Goal: Find specific page/section: Find specific page/section

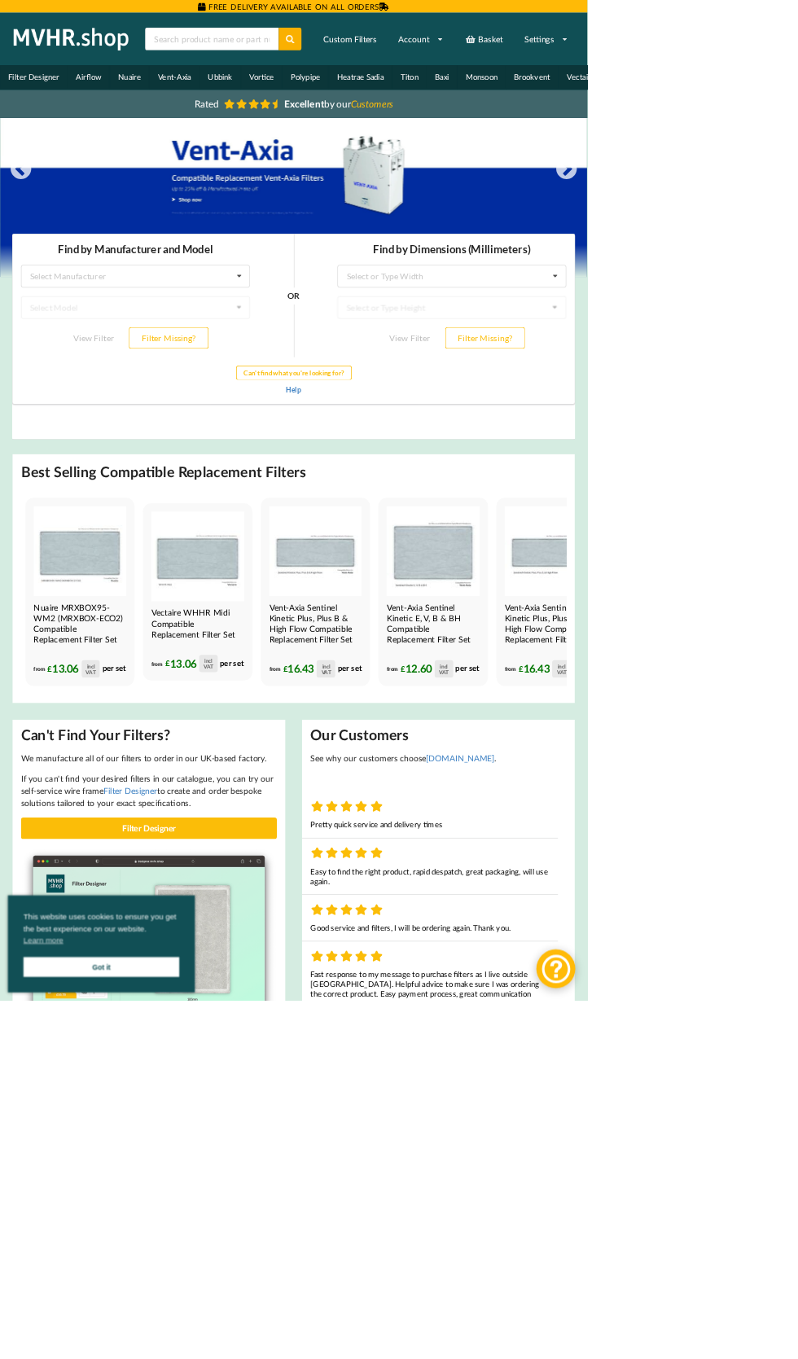
click at [219, 253] on h3 "Find by Manufacturer and Model" at bounding box center [179, 255] width 311 height 19
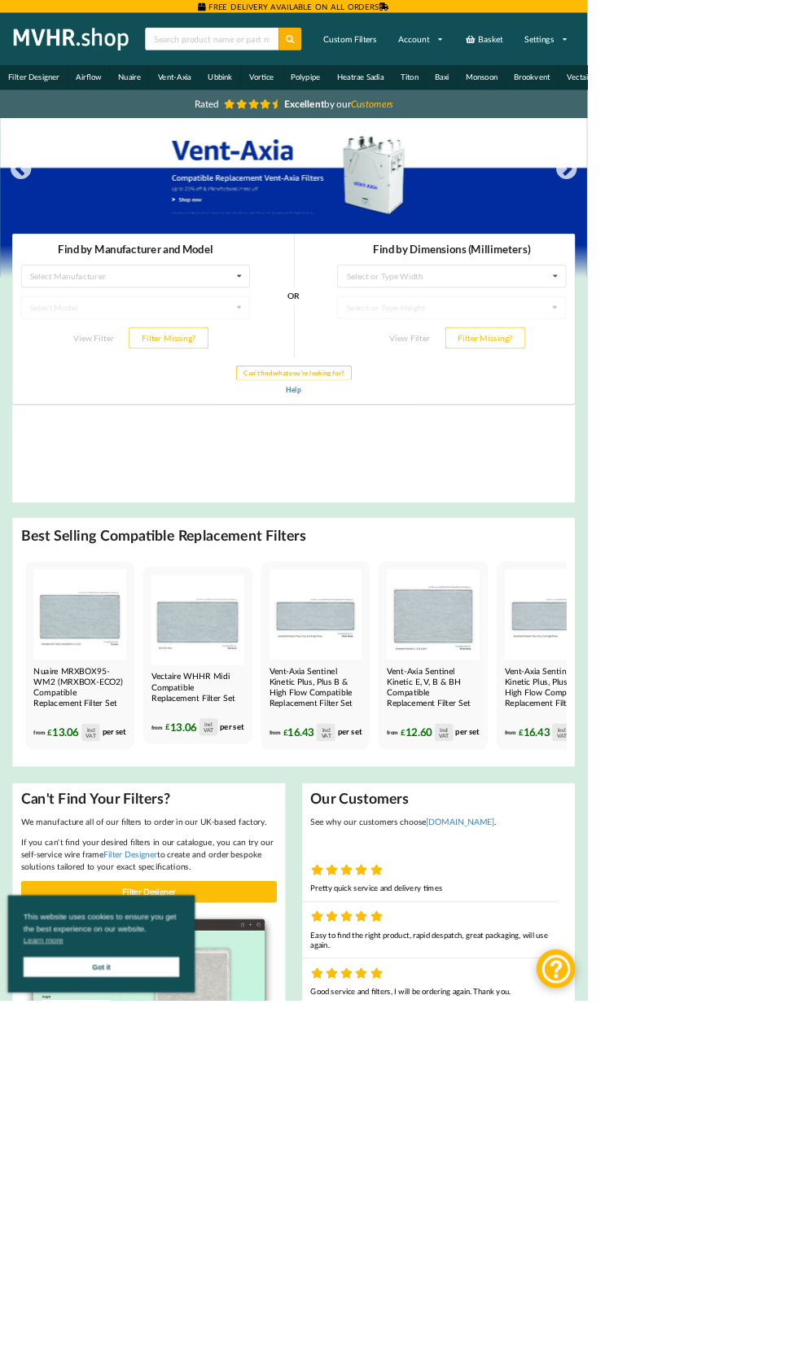
click at [266, 263] on h3 "Find by Manufacturer and Model" at bounding box center [179, 255] width 311 height 19
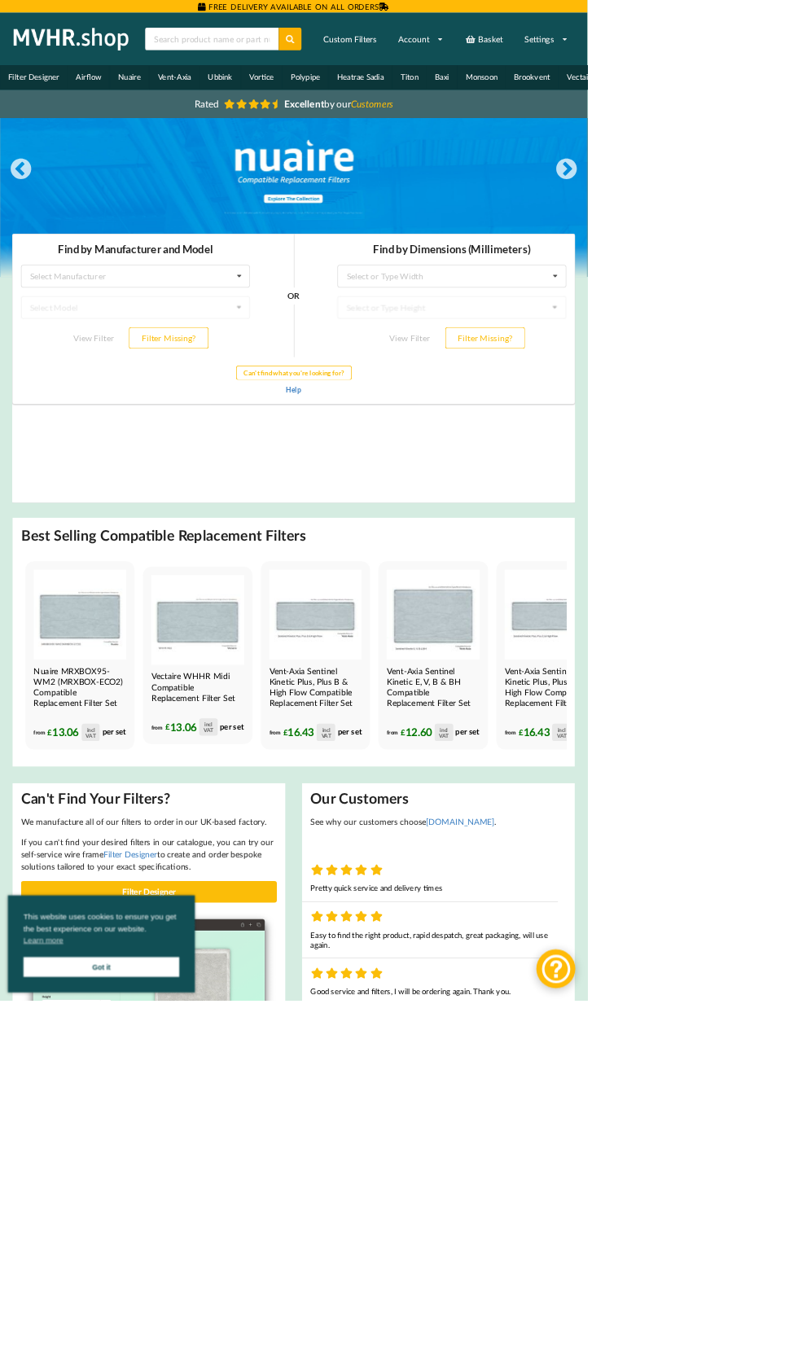
click at [217, 265] on h3 "Find by Manufacturer and Model" at bounding box center [179, 255] width 311 height 19
click at [167, 265] on h3 "Find by Manufacturer and Model" at bounding box center [179, 255] width 311 height 19
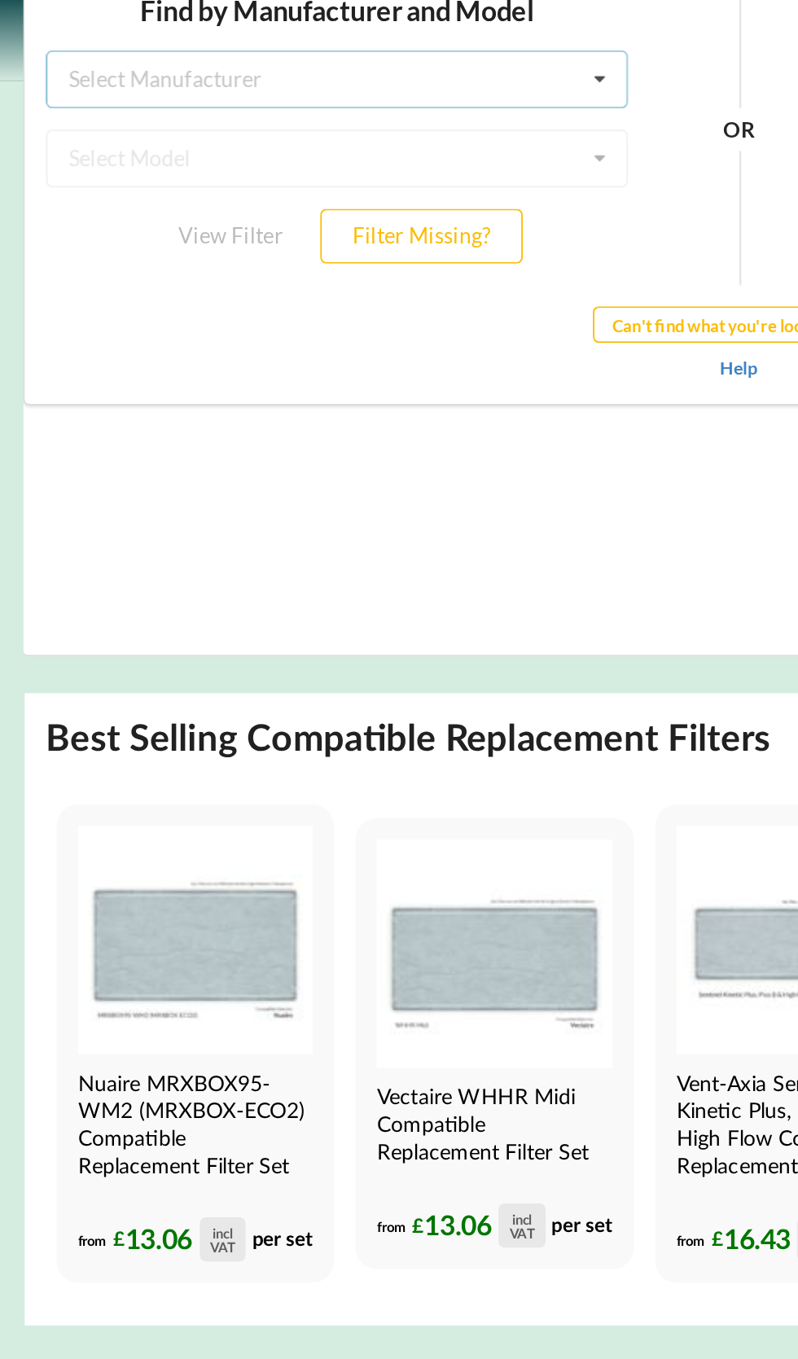
click at [151, 35] on div "Select Manufacturer" at bounding box center [98, 29] width 103 height 11
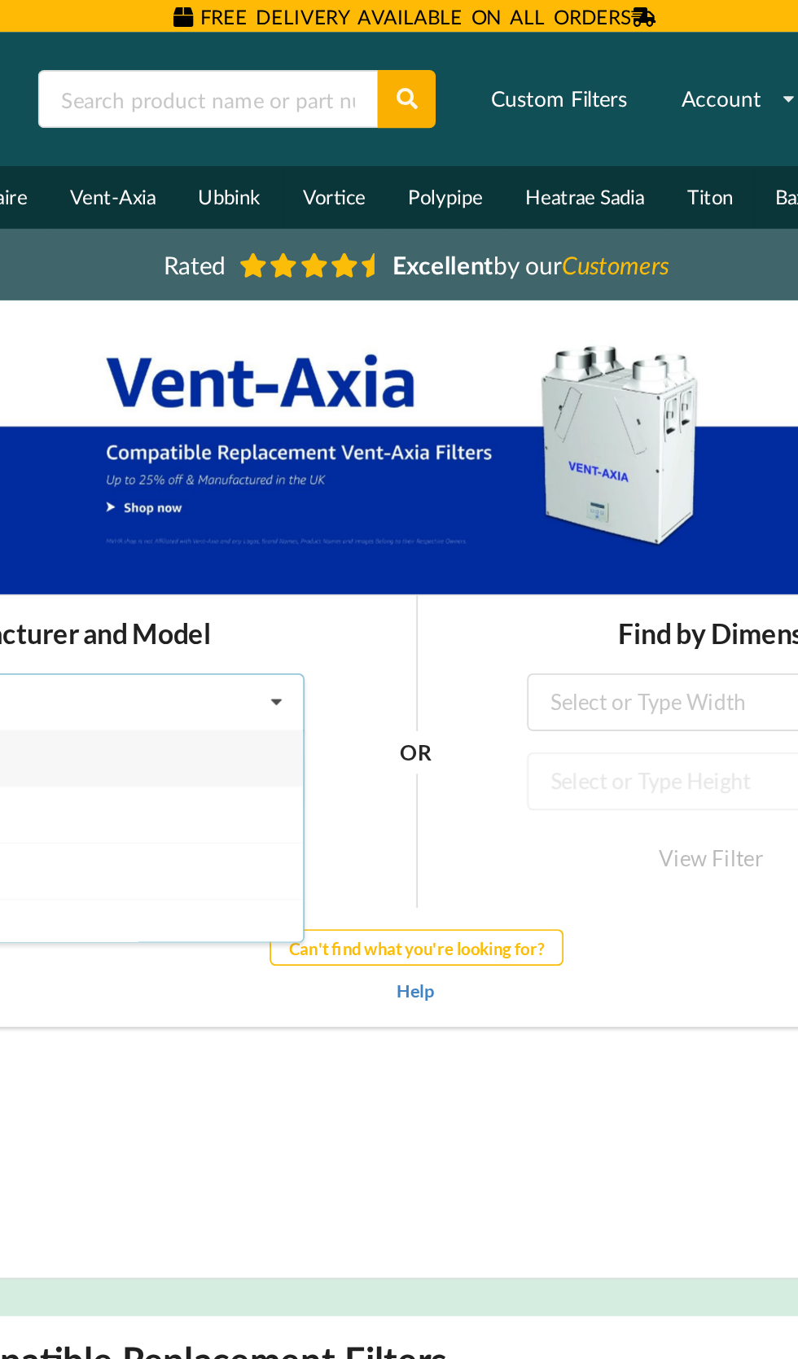
click at [271, 122] on link "Vent-Axia" at bounding box center [237, 105] width 68 height 33
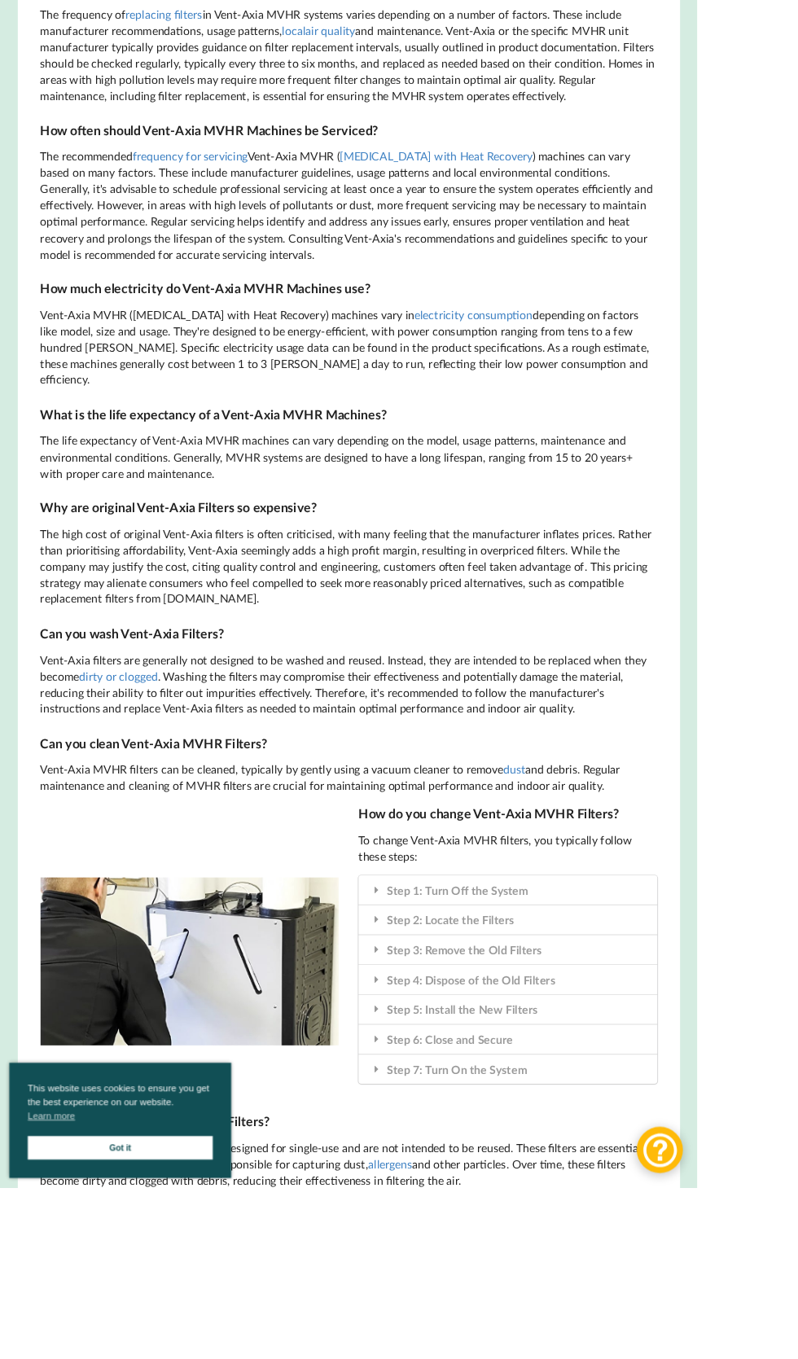
scroll to position [2950, 0]
